Goal: Navigation & Orientation: Find specific page/section

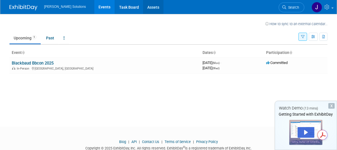
click at [143, 5] on link "Assets" at bounding box center [153, 7] width 20 height 14
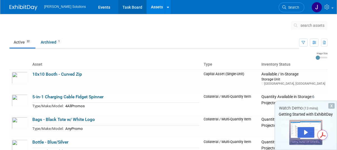
click at [118, 7] on link "Task Board" at bounding box center [132, 7] width 28 height 14
